Goal: Information Seeking & Learning: Check status

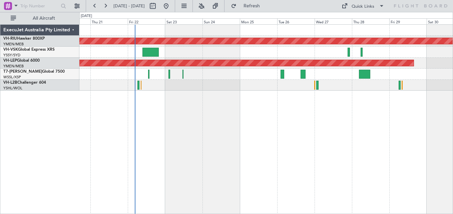
click at [449, 77] on div at bounding box center [265, 74] width 373 height 11
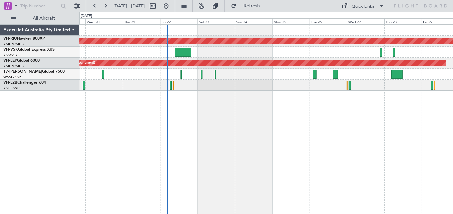
click at [210, 86] on div "Unplanned Maint Sydney ([PERSON_NAME] Intl)" at bounding box center [265, 85] width 373 height 11
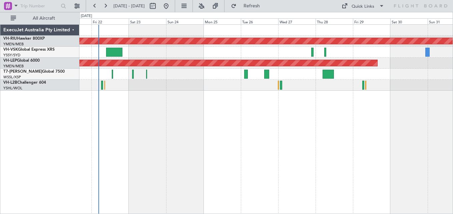
click at [209, 93] on div "Planned Maint [GEOGRAPHIC_DATA] ([GEOGRAPHIC_DATA]) Unplanned Maint Wichita (Wi…" at bounding box center [265, 119] width 373 height 190
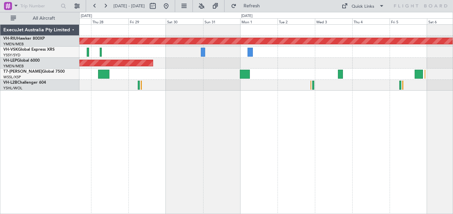
click at [135, 84] on div at bounding box center [265, 85] width 373 height 11
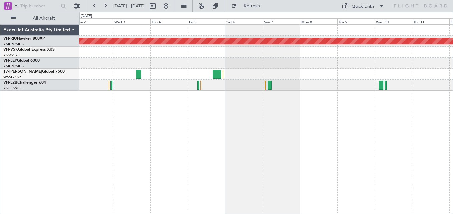
click at [136, 94] on div "Planned Maint [GEOGRAPHIC_DATA] ([GEOGRAPHIC_DATA])" at bounding box center [265, 119] width 373 height 190
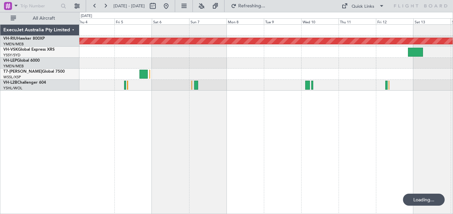
click at [202, 96] on div "Planned Maint [GEOGRAPHIC_DATA] ([GEOGRAPHIC_DATA])" at bounding box center [265, 119] width 373 height 190
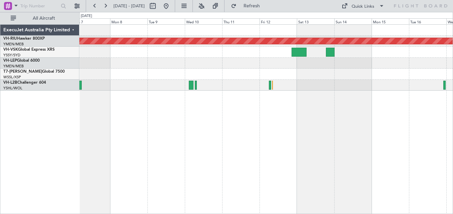
click at [218, 81] on div "Planned Maint [GEOGRAPHIC_DATA] ([GEOGRAPHIC_DATA])" at bounding box center [265, 58] width 373 height 66
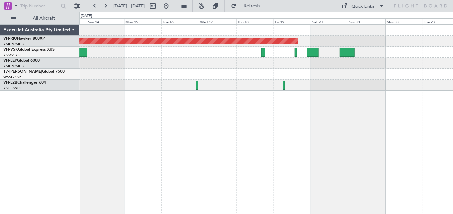
click at [223, 94] on div "Planned Maint [GEOGRAPHIC_DATA] ([GEOGRAPHIC_DATA])" at bounding box center [265, 119] width 373 height 190
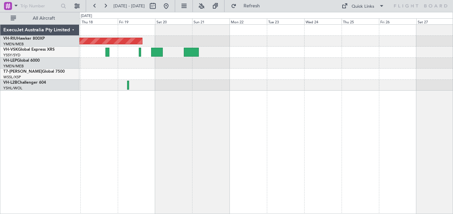
click at [185, 92] on div "Planned Maint [GEOGRAPHIC_DATA] ([GEOGRAPHIC_DATA])" at bounding box center [265, 119] width 373 height 190
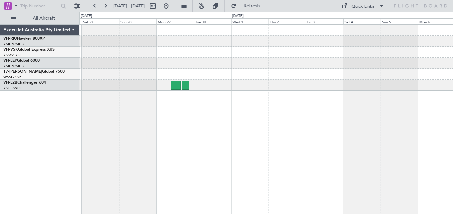
click at [18, 87] on div "ExecuJet Australia Pty Limited VH-RIU Hawker 800XP YMEN/MEB [GEOGRAPHIC_DATA] (…" at bounding box center [226, 113] width 453 height 202
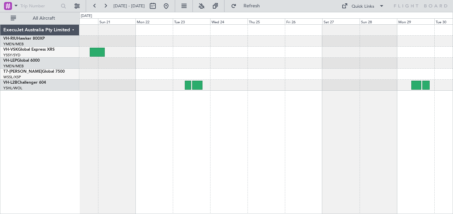
click at [452, 86] on html "[DATE] - [DATE] Refresh Quick Links All Aircraft Planned Maint [GEOGRAPHIC_DATA…" at bounding box center [226, 107] width 453 height 214
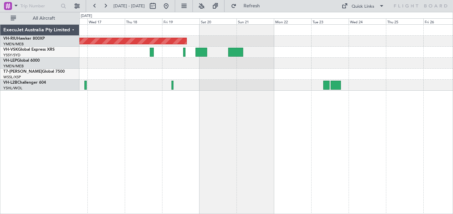
click at [278, 87] on div at bounding box center [265, 85] width 373 height 11
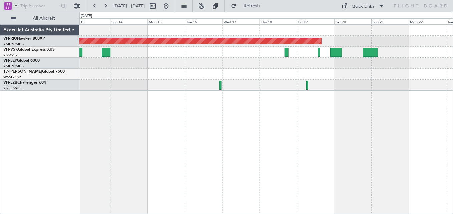
click at [278, 89] on div at bounding box center [265, 85] width 373 height 11
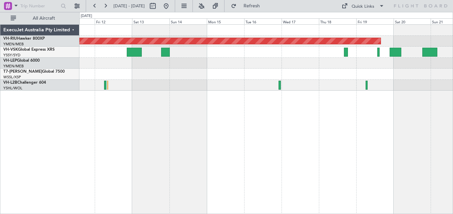
click at [249, 88] on div at bounding box center [265, 85] width 373 height 11
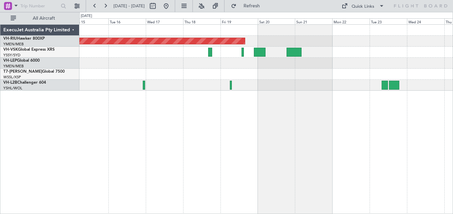
click at [85, 92] on div "Planned Maint [GEOGRAPHIC_DATA] ([GEOGRAPHIC_DATA])" at bounding box center [265, 119] width 373 height 190
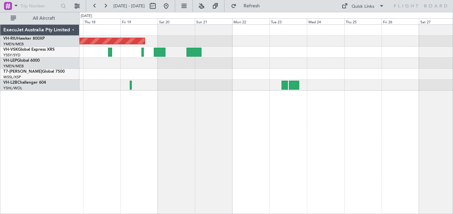
click at [77, 93] on div "Planned Maint [GEOGRAPHIC_DATA] ([GEOGRAPHIC_DATA]) ExecuJet Australia Pty Limi…" at bounding box center [226, 113] width 453 height 202
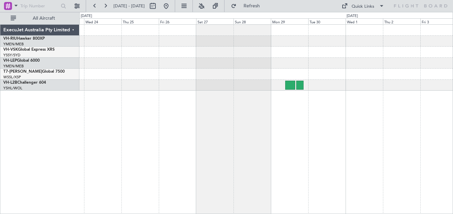
click at [173, 85] on div at bounding box center [265, 85] width 373 height 11
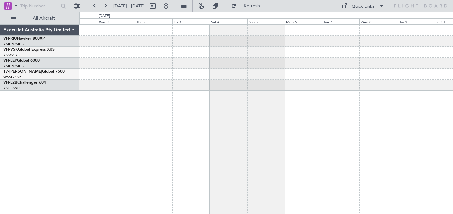
click at [126, 86] on div at bounding box center [265, 85] width 373 height 11
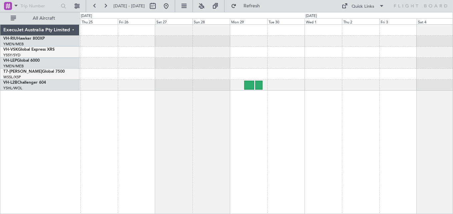
click at [385, 79] on div at bounding box center [265, 58] width 373 height 66
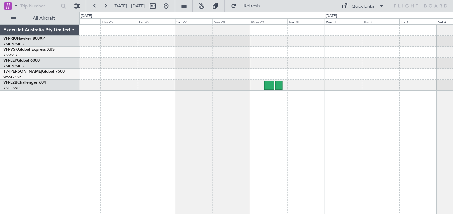
click at [333, 86] on div at bounding box center [265, 85] width 373 height 11
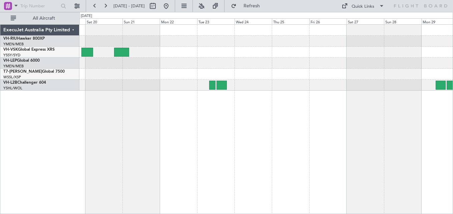
click at [205, 88] on div at bounding box center [265, 85] width 373 height 11
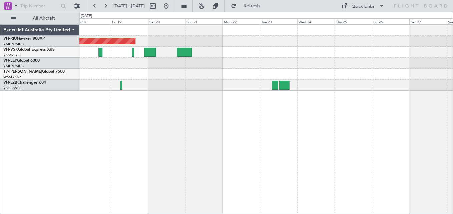
click at [235, 92] on div "Planned Maint [GEOGRAPHIC_DATA] ([GEOGRAPHIC_DATA])" at bounding box center [265, 119] width 373 height 190
